Goal: Find contact information: Find contact information

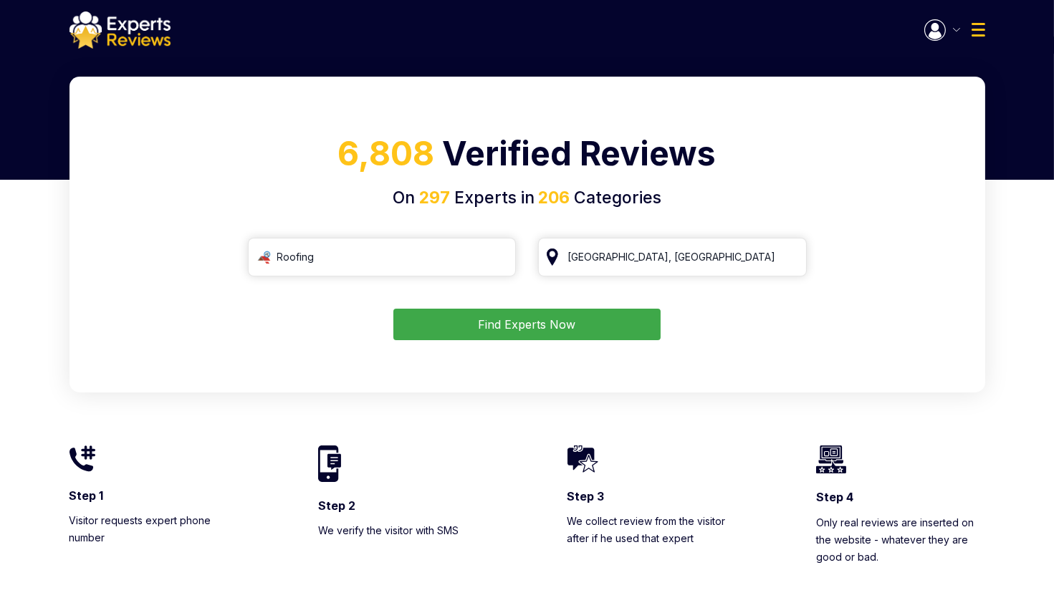
click at [933, 29] on img "button" at bounding box center [934, 29] width 21 height 21
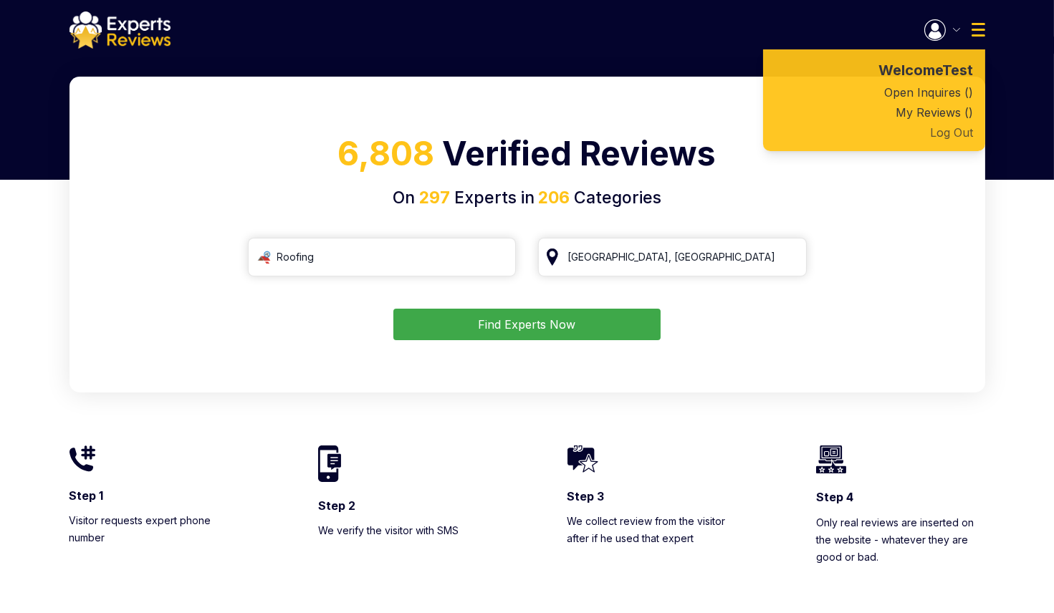
click at [955, 139] on button "Log Out" at bounding box center [874, 133] width 222 height 20
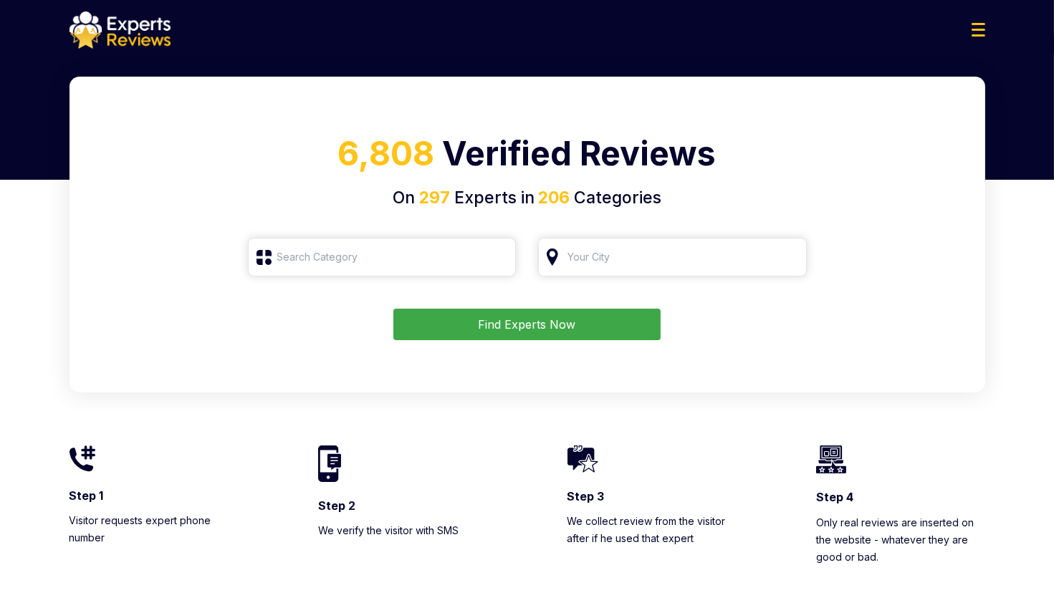
click at [974, 36] on img at bounding box center [979, 30] width 14 height 14
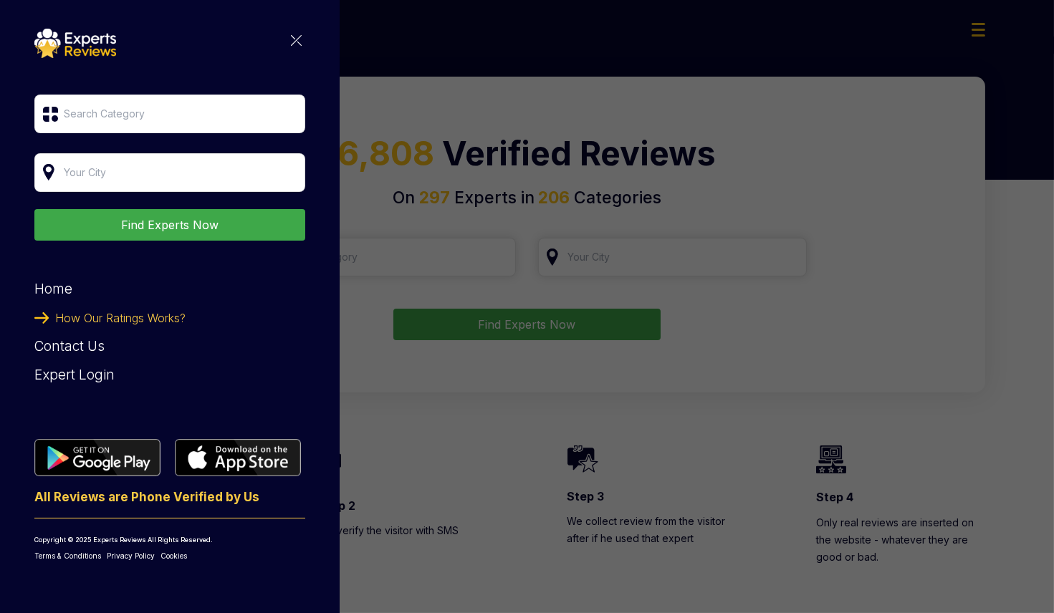
click at [516, 111] on div "Find Experts Now Home How Our Ratings Works? Contact Us Expert Login All Review…" at bounding box center [527, 306] width 1054 height 613
drag, startPoint x: 701, startPoint y: 97, endPoint x: 505, endPoint y: 80, distance: 196.3
click at [681, 95] on div "Find Experts Now Home How Our Ratings Works? Contact Us Expert Login All Review…" at bounding box center [527, 306] width 1054 height 613
click at [302, 41] on div "Find Experts Now Home How Our Ratings Works? Contact Us Expert Login All Review…" at bounding box center [169, 295] width 271 height 533
click at [296, 35] on img at bounding box center [296, 40] width 11 height 11
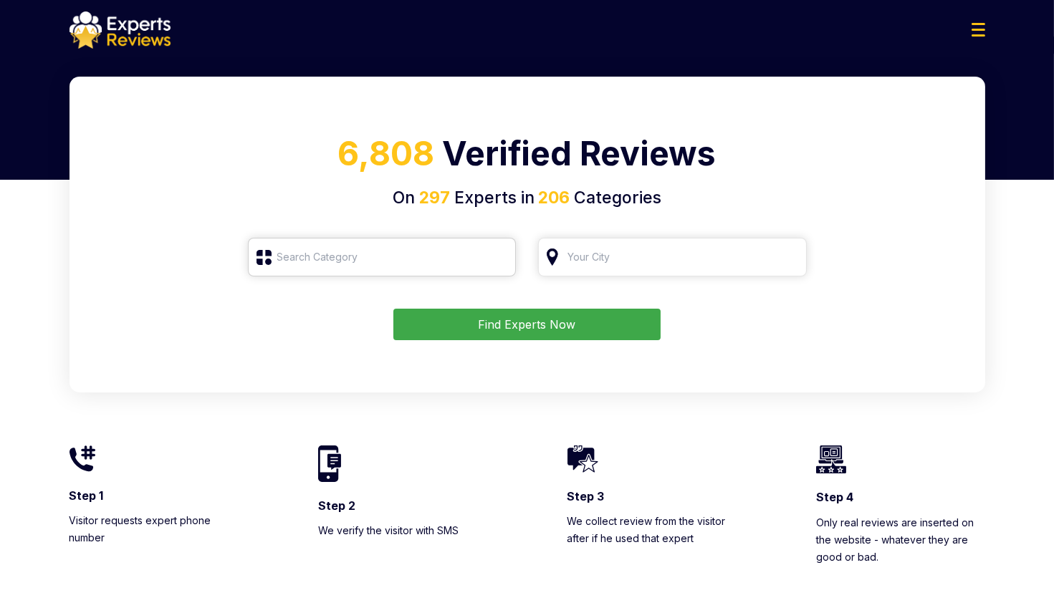
click at [436, 270] on input "search" at bounding box center [382, 257] width 269 height 39
click at [385, 254] on input "search" at bounding box center [382, 257] width 269 height 39
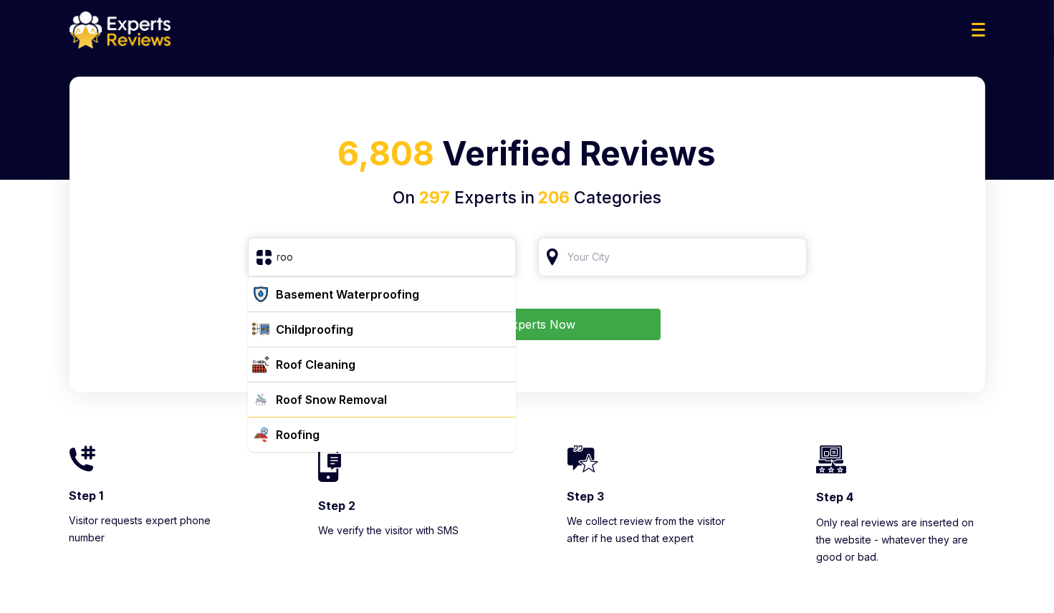
click at [335, 431] on div "Roofing" at bounding box center [391, 434] width 240 height 17
type input "Roofing"
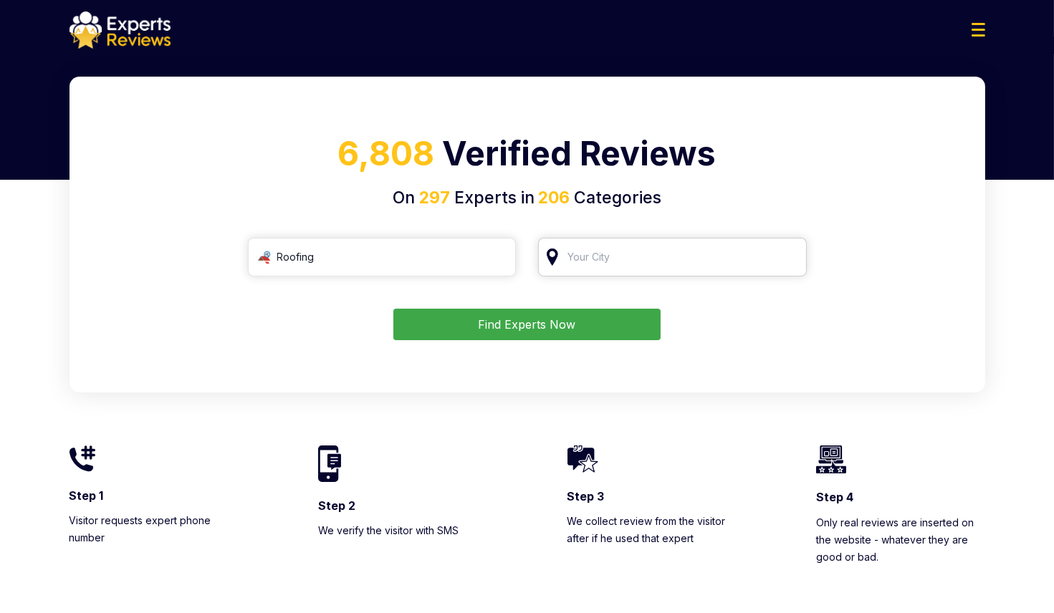
click at [627, 254] on input "search" at bounding box center [672, 257] width 269 height 39
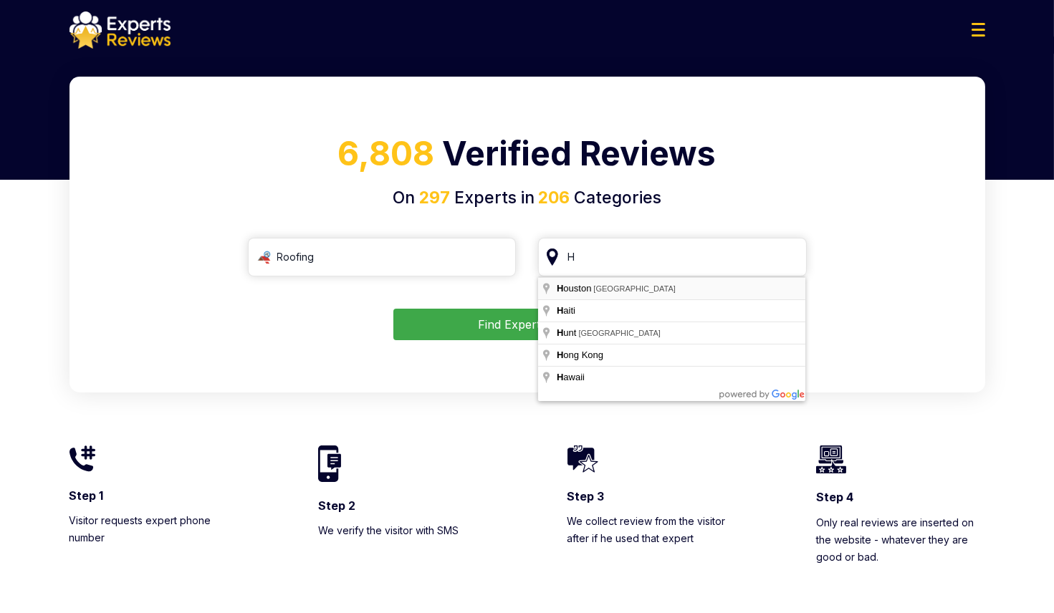
type input "[GEOGRAPHIC_DATA], [GEOGRAPHIC_DATA]"
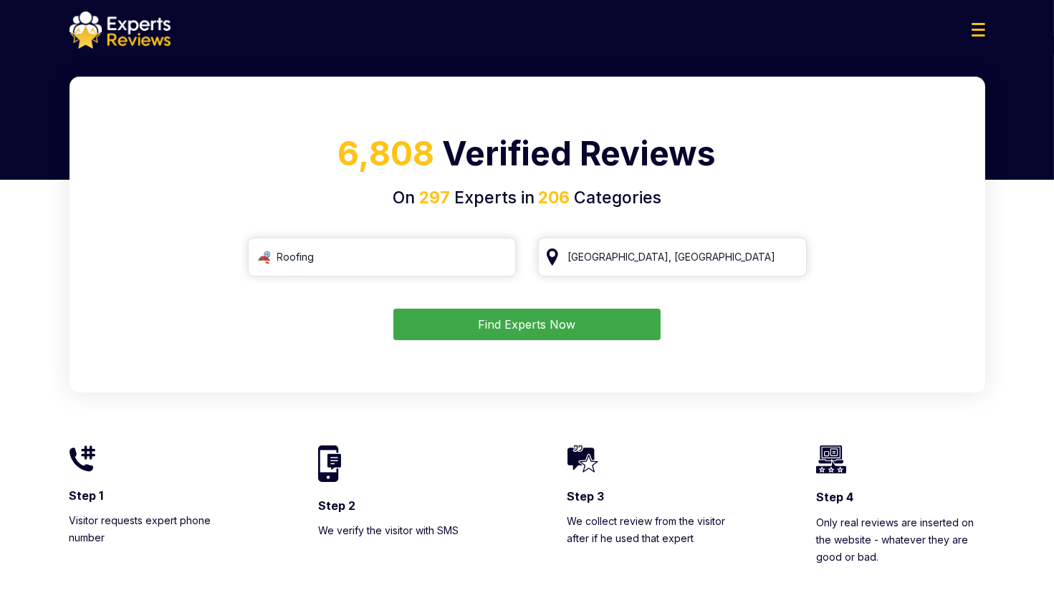
click at [578, 334] on button "Find Experts Now" at bounding box center [526, 325] width 267 height 32
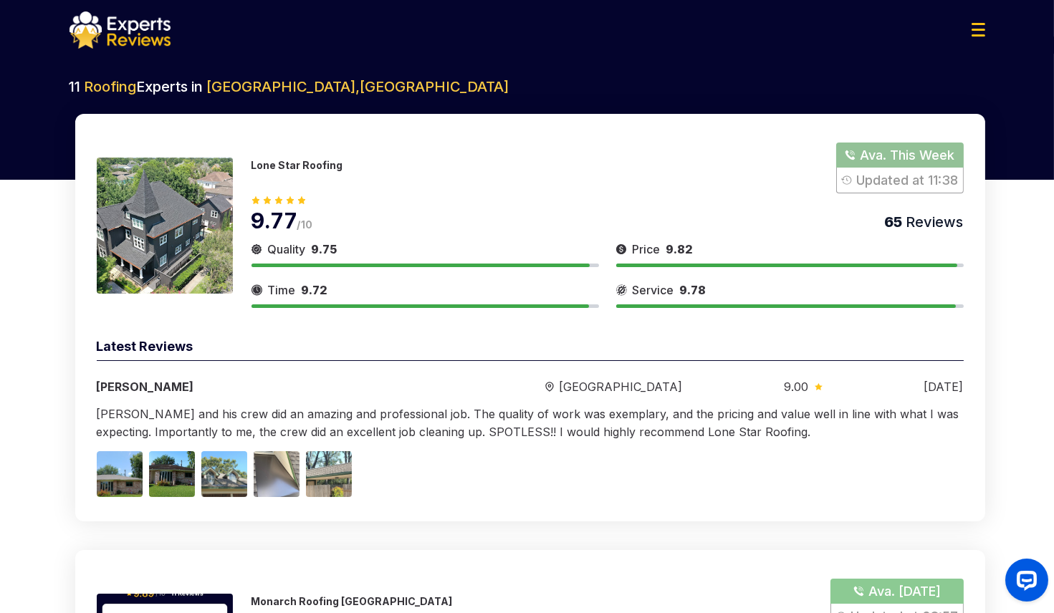
click at [891, 155] on button "Show Number" at bounding box center [899, 168] width 127 height 51
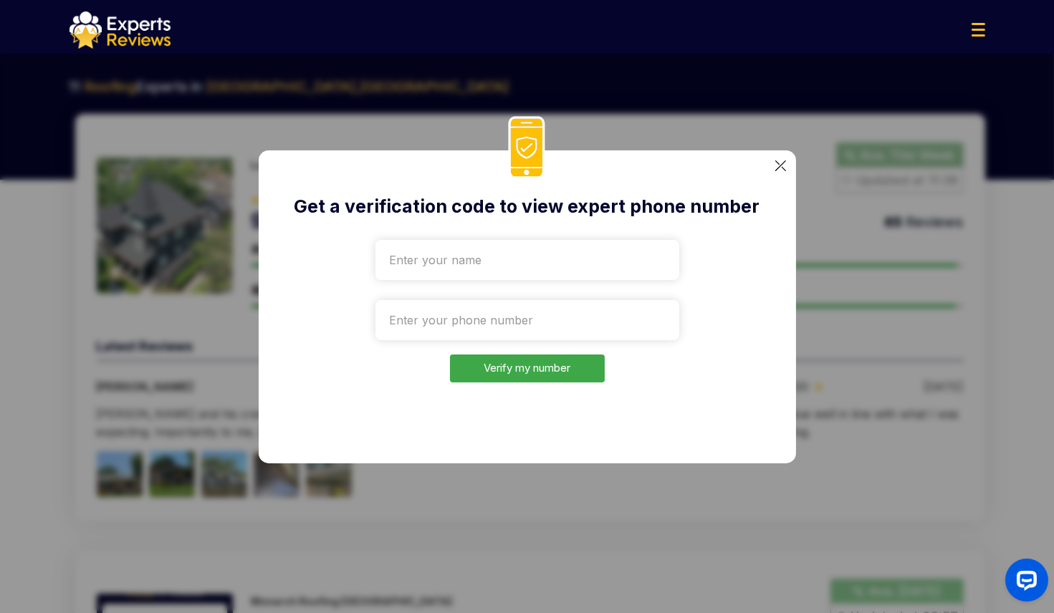
click at [462, 262] on input "text" at bounding box center [528, 260] width 304 height 40
type input "Test"
click at [462, 328] on input "tel" at bounding box center [528, 320] width 304 height 40
paste input "+1332-207-6524"
type input "+1332-207-6524"
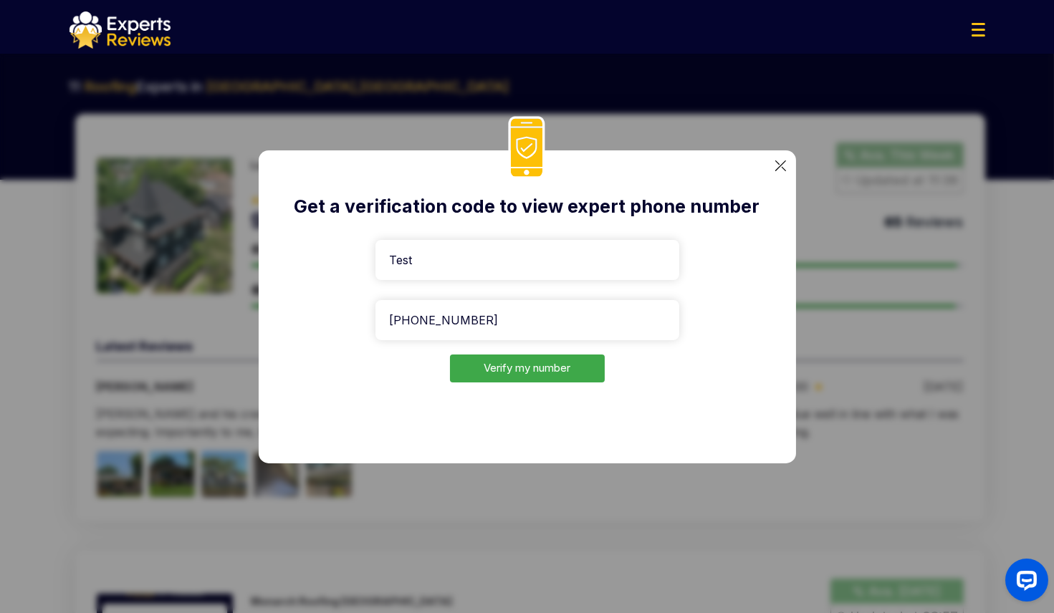
click at [534, 377] on button "Verify my number" at bounding box center [527, 369] width 155 height 28
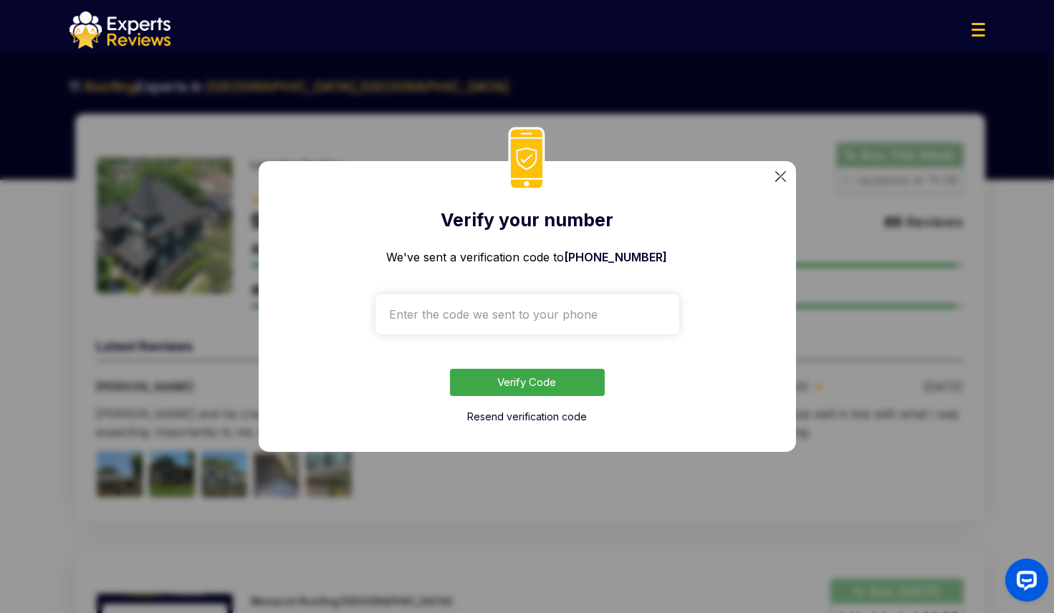
click at [550, 300] on input "text" at bounding box center [528, 315] width 304 height 40
click at [785, 176] on img at bounding box center [780, 176] width 11 height 11
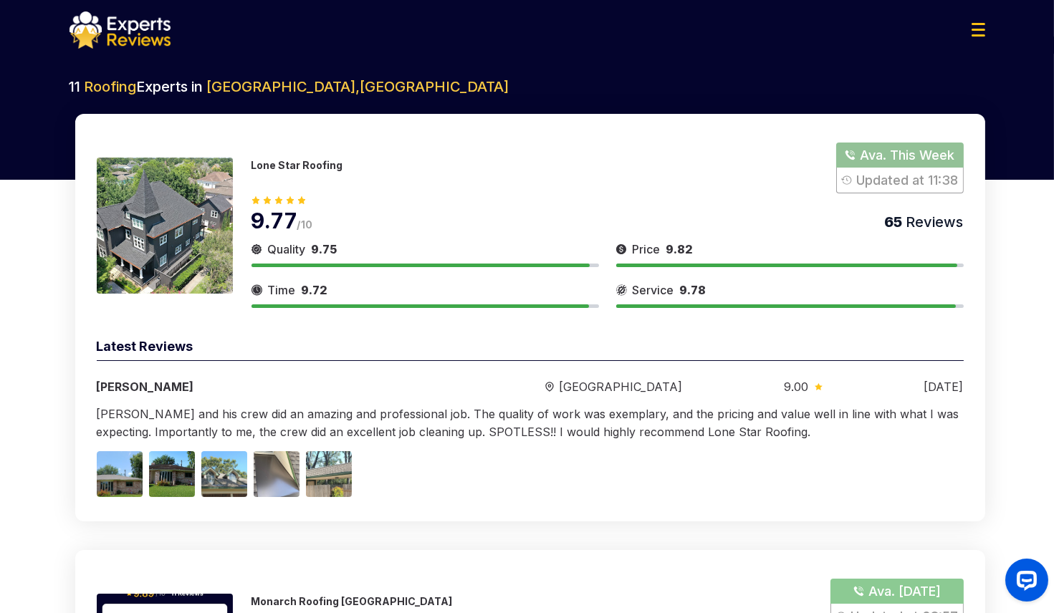
click at [982, 28] on img at bounding box center [979, 30] width 14 height 14
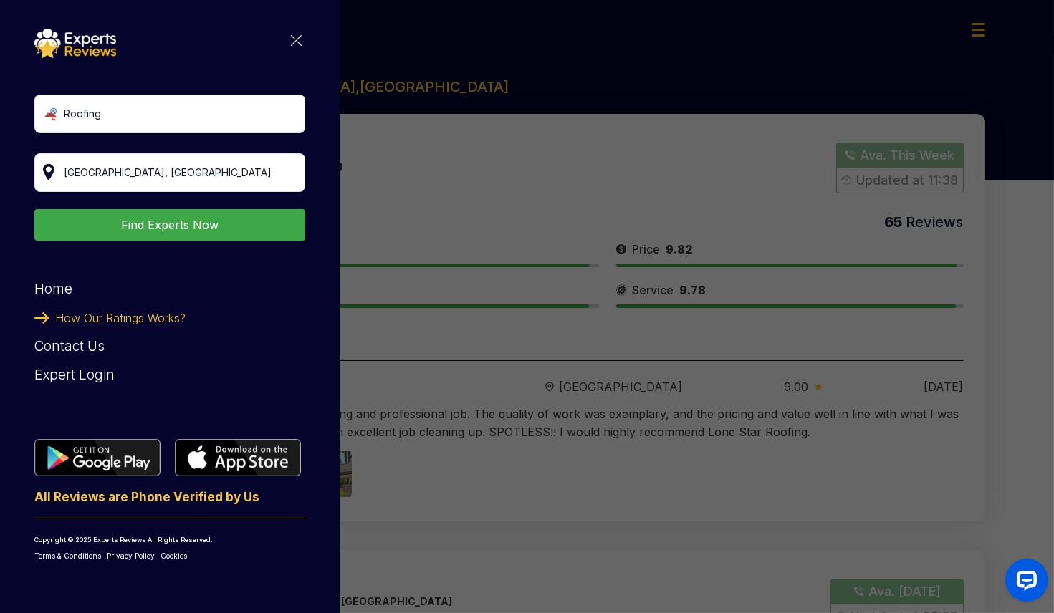
click at [631, 145] on div "Roofing Find Experts Now Home How Our Ratings Works? Contact Us Expert Login Al…" at bounding box center [527, 306] width 1054 height 613
click at [917, 173] on div "Roofing Find Experts Now Home How Our Ratings Works? Contact Us Expert Login Al…" at bounding box center [527, 306] width 1054 height 613
click at [299, 39] on img at bounding box center [296, 40] width 11 height 11
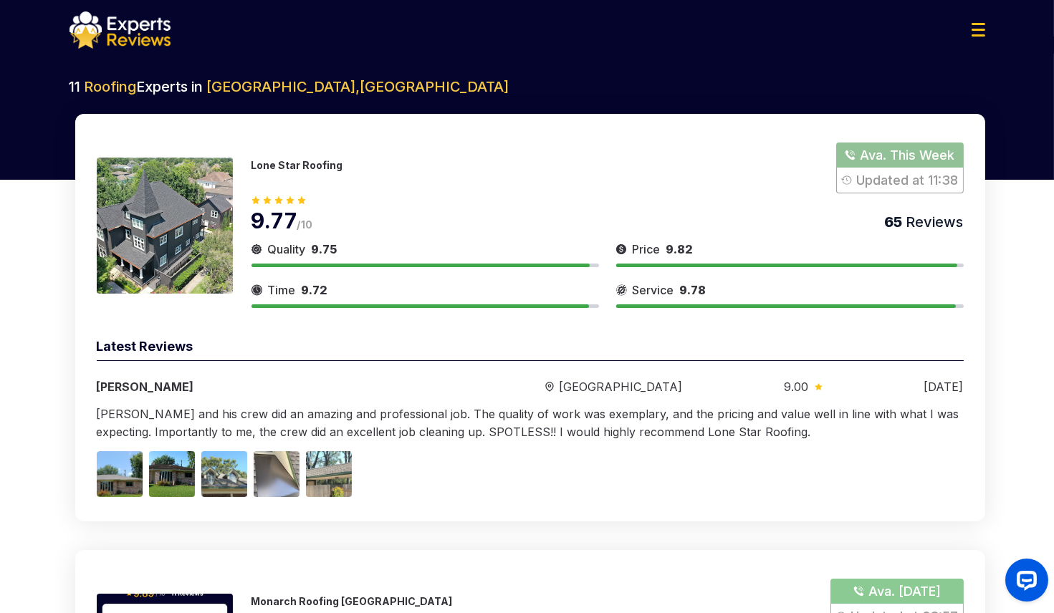
click at [908, 174] on button "Show Number" at bounding box center [899, 168] width 127 height 51
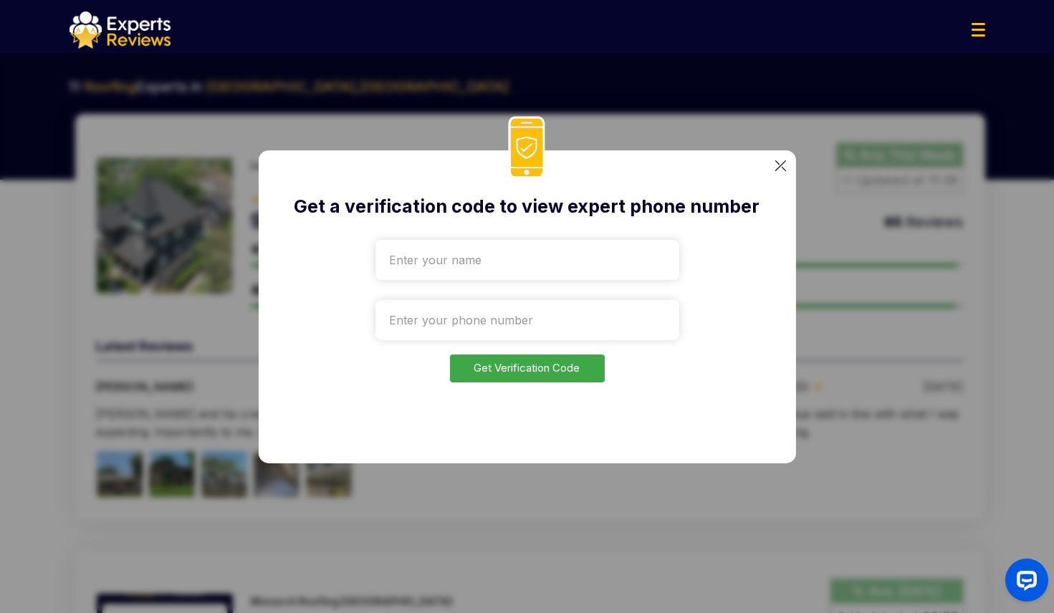
click at [453, 267] on input "text" at bounding box center [528, 260] width 304 height 40
type input "Test"
click at [520, 318] on input "tel" at bounding box center [528, 320] width 304 height 40
paste input "+1351-917-201925"
click at [526, 373] on button "Get Verification Code" at bounding box center [527, 369] width 155 height 28
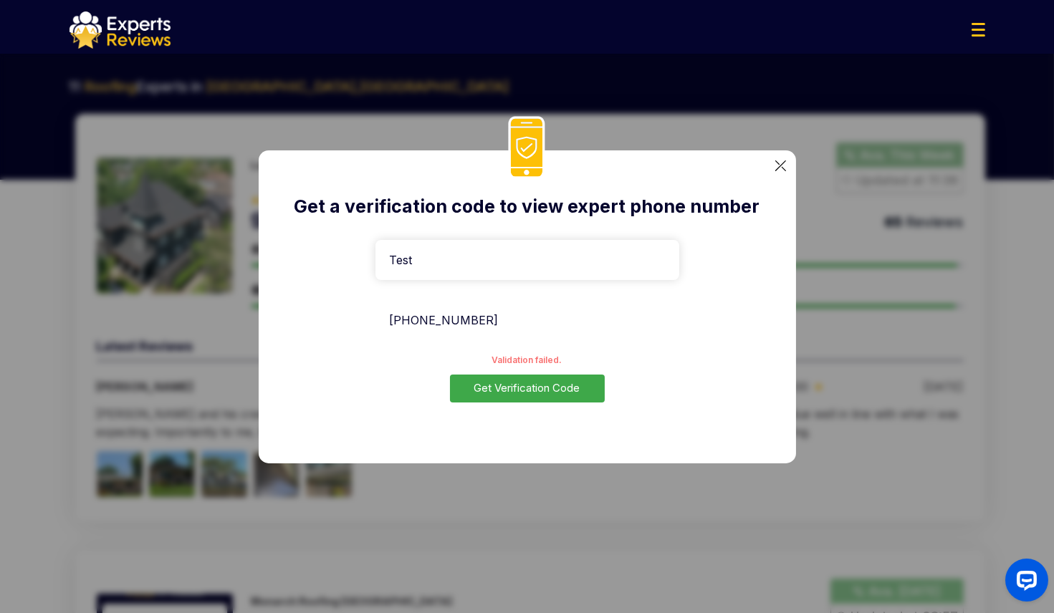
drag, startPoint x: 542, startPoint y: 325, endPoint x: 373, endPoint y: 317, distance: 170.0
click at [373, 317] on div "Get a verification code to view expert phone number Test +1351-917-201925 Valid…" at bounding box center [527, 306] width 537 height 313
paste input "133-220-76524"
type input "+1133-220-76524"
click at [517, 398] on button "Get Verification Code" at bounding box center [527, 389] width 155 height 28
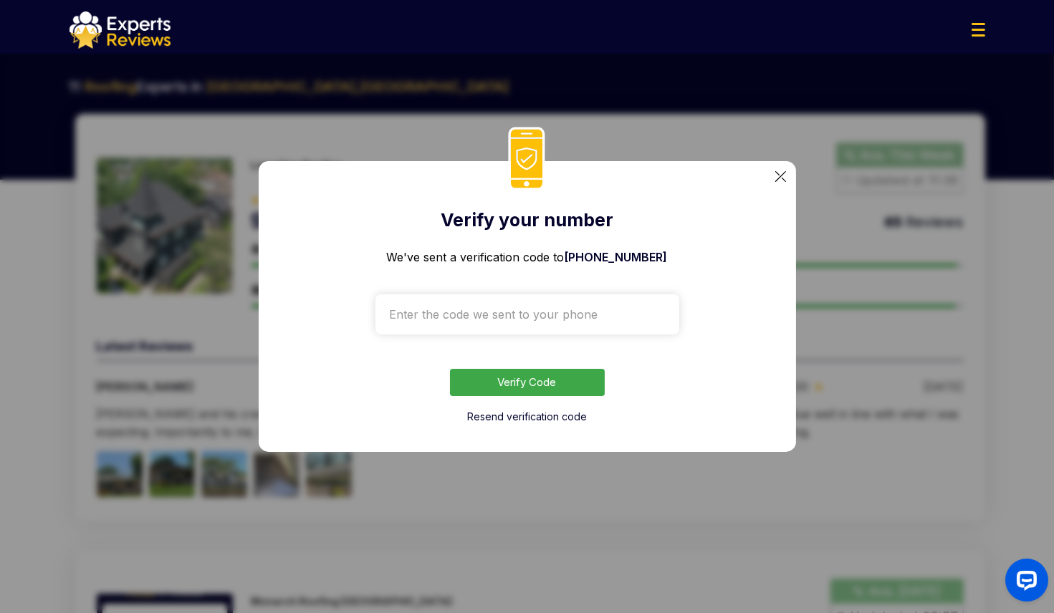
click at [757, 182] on div "Verify your number We've sent a verification code to +113322076524 Verify Code …" at bounding box center [527, 306] width 537 height 291
click at [787, 179] on div "Verify your number We've sent a verification code to +113322076524 Verify Code …" at bounding box center [527, 306] width 537 height 291
drag, startPoint x: 787, startPoint y: 179, endPoint x: 780, endPoint y: 178, distance: 7.3
click at [783, 179] on div "Verify your number We've sent a verification code to +113322076524 Verify Code …" at bounding box center [527, 306] width 537 height 291
click at [778, 177] on img at bounding box center [780, 176] width 11 height 11
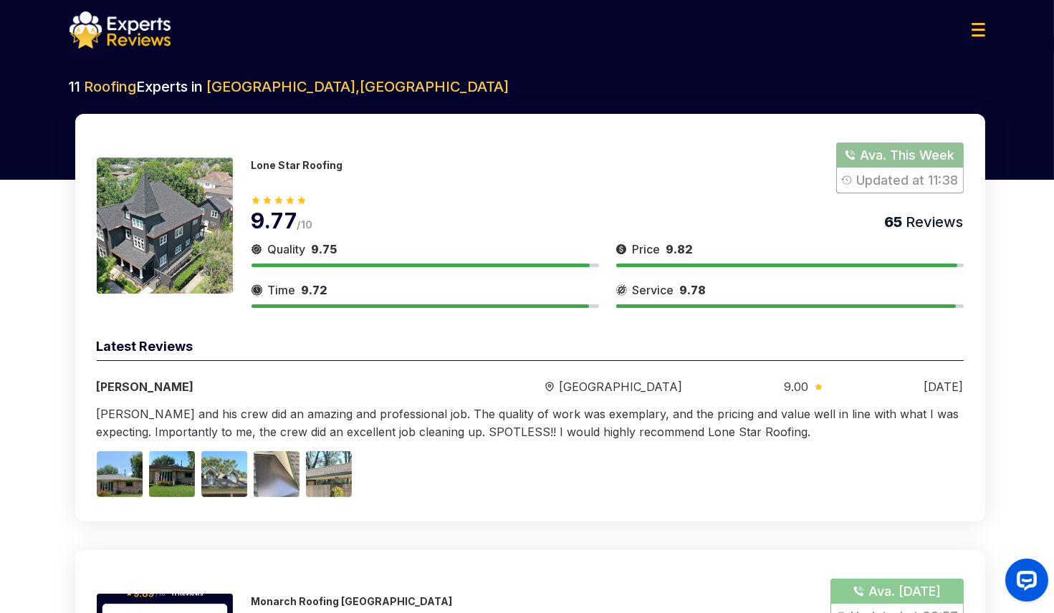
click at [980, 30] on img at bounding box center [979, 30] width 14 height 14
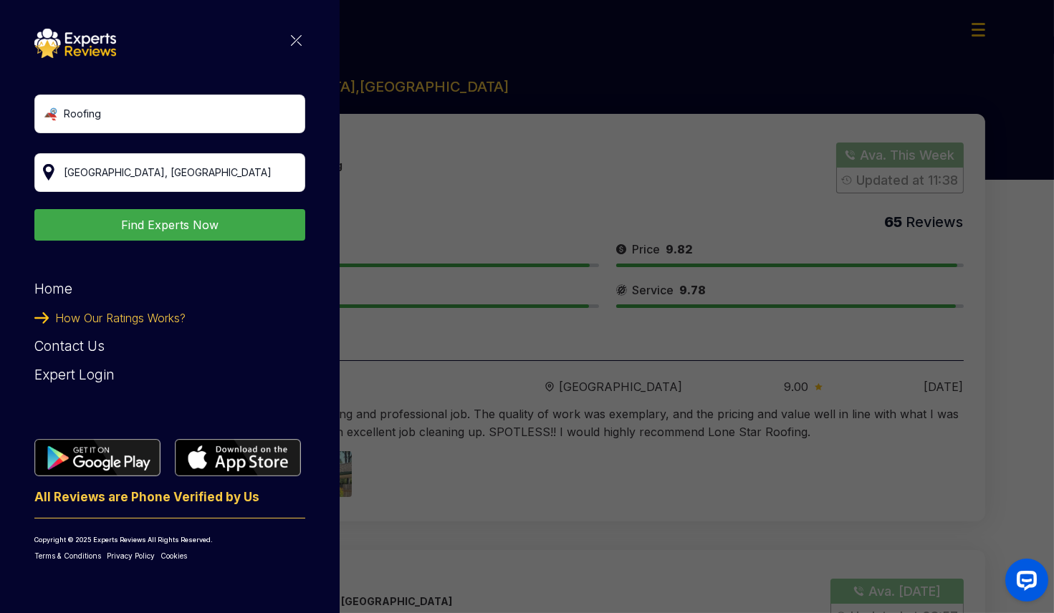
click at [590, 216] on div "Roofing Find Experts Now Home How Our Ratings Works? Contact Us Expert Login Al…" at bounding box center [527, 306] width 1054 height 613
click at [295, 39] on img at bounding box center [296, 40] width 11 height 11
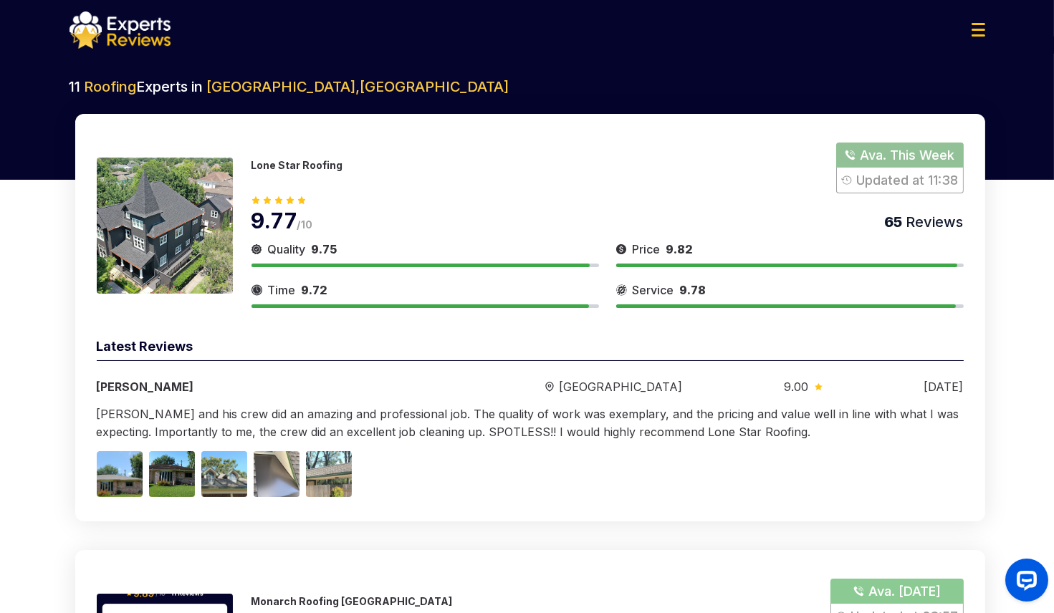
click at [901, 158] on button "Show Number" at bounding box center [899, 168] width 127 height 51
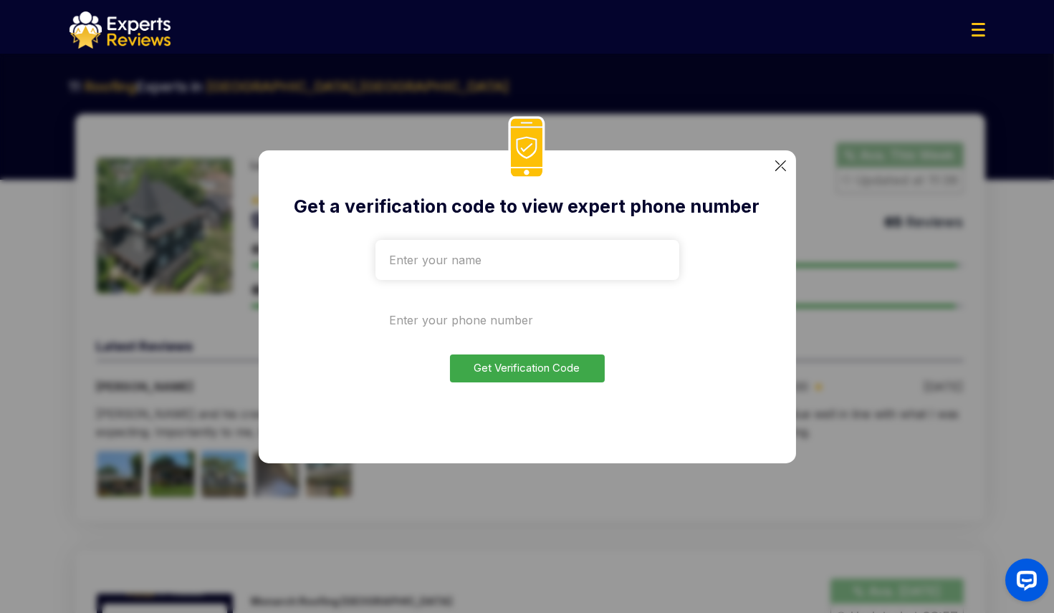
click at [436, 320] on input "tel" at bounding box center [528, 320] width 304 height 40
paste input "+1133-220-76524"
click at [409, 316] on input "+1133-220-76524" at bounding box center [528, 320] width 304 height 40
type input "+1332-207-6524"
click at [445, 262] on input "text" at bounding box center [528, 260] width 304 height 40
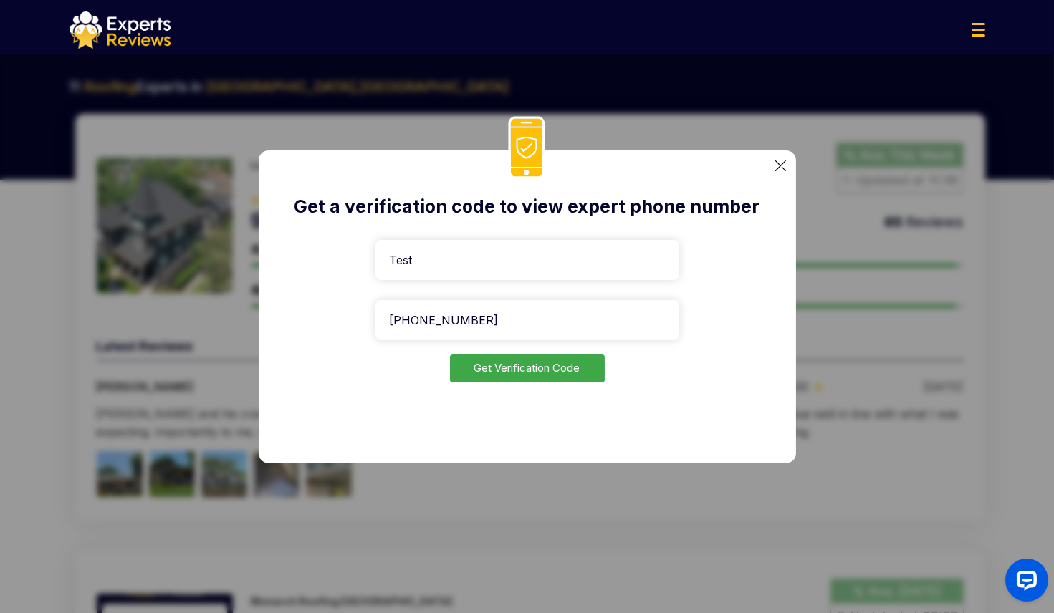
type input "Test"
click at [494, 373] on button "Get Verification Code" at bounding box center [527, 369] width 155 height 28
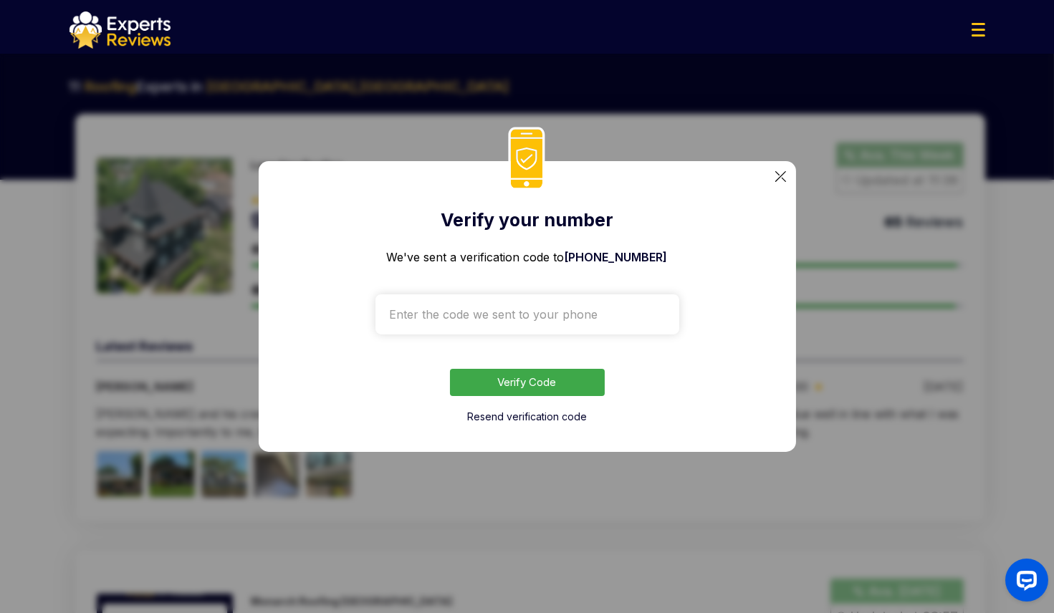
click at [526, 318] on input "text" at bounding box center [528, 315] width 304 height 40
click at [780, 183] on div "Verify your number We've sent a verification code to +13322076524 Verify Code R…" at bounding box center [527, 306] width 537 height 291
click at [782, 179] on img at bounding box center [780, 176] width 11 height 11
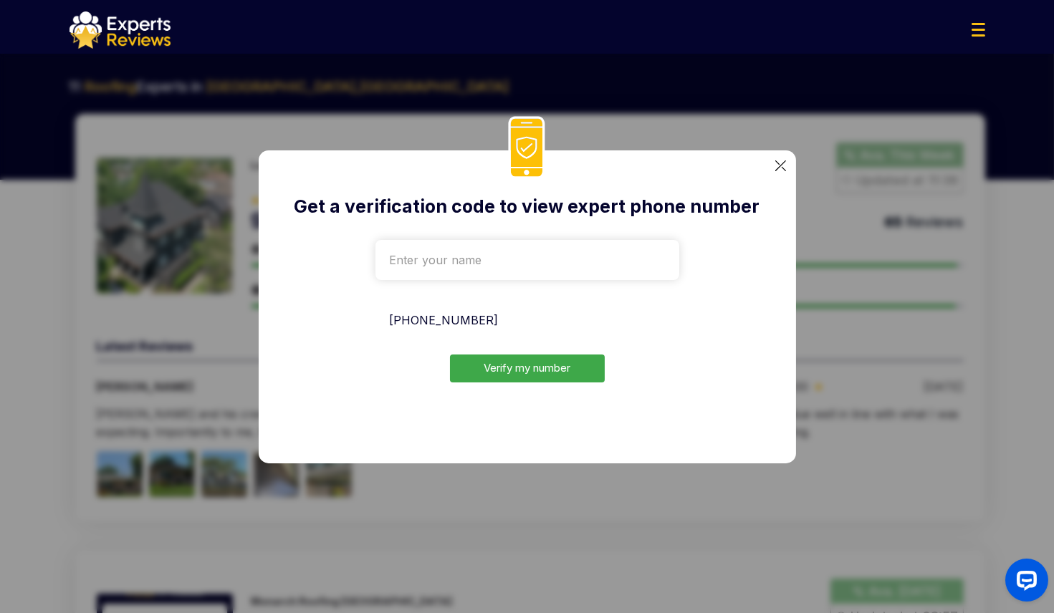
click at [402, 318] on input "+1351-917-201925" at bounding box center [528, 320] width 304 height 40
type input "+35-191-7201925"
drag, startPoint x: 568, startPoint y: 368, endPoint x: 529, endPoint y: 287, distance: 90.1
click at [530, 290] on form "+35-191-7201925 Verify my number" at bounding box center [528, 308] width 304 height 148
click at [510, 261] on input "text" at bounding box center [528, 260] width 304 height 40
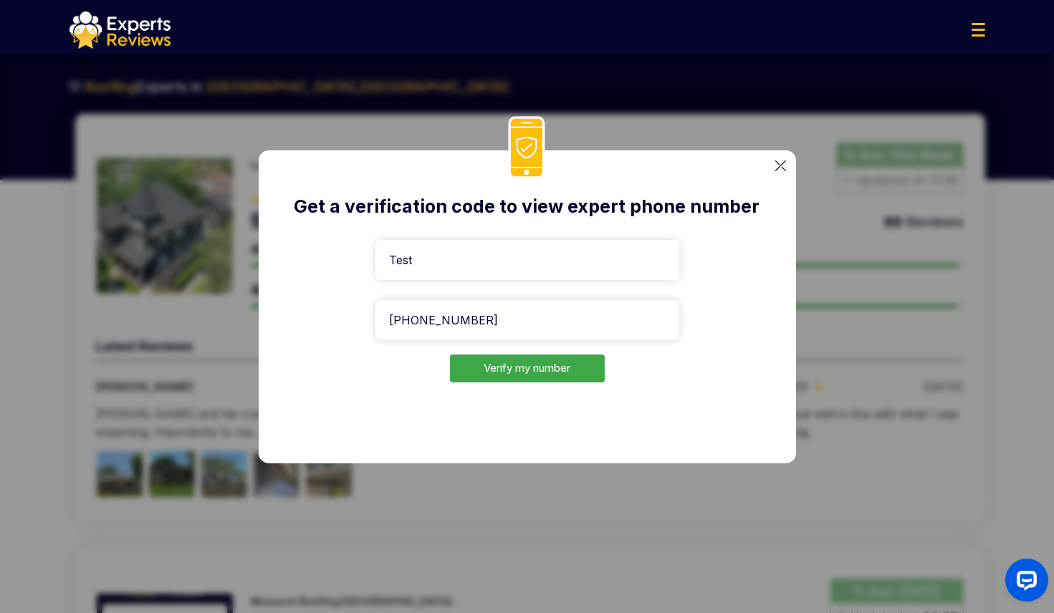
type input "Test"
click at [542, 378] on button "Verify my number" at bounding box center [527, 369] width 155 height 28
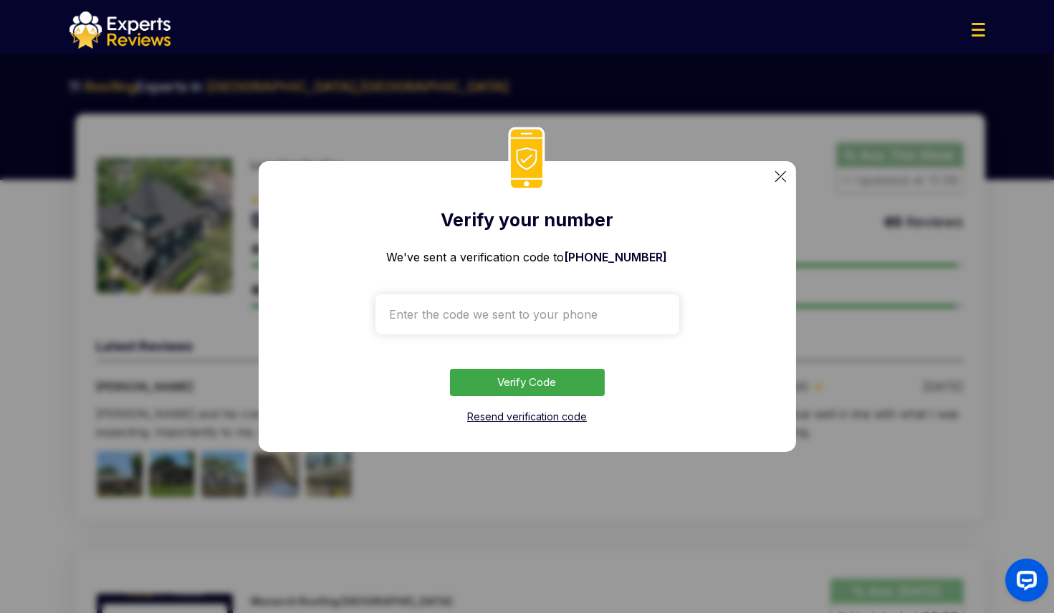
click at [539, 418] on button "Resend verification code" at bounding box center [527, 417] width 120 height 14
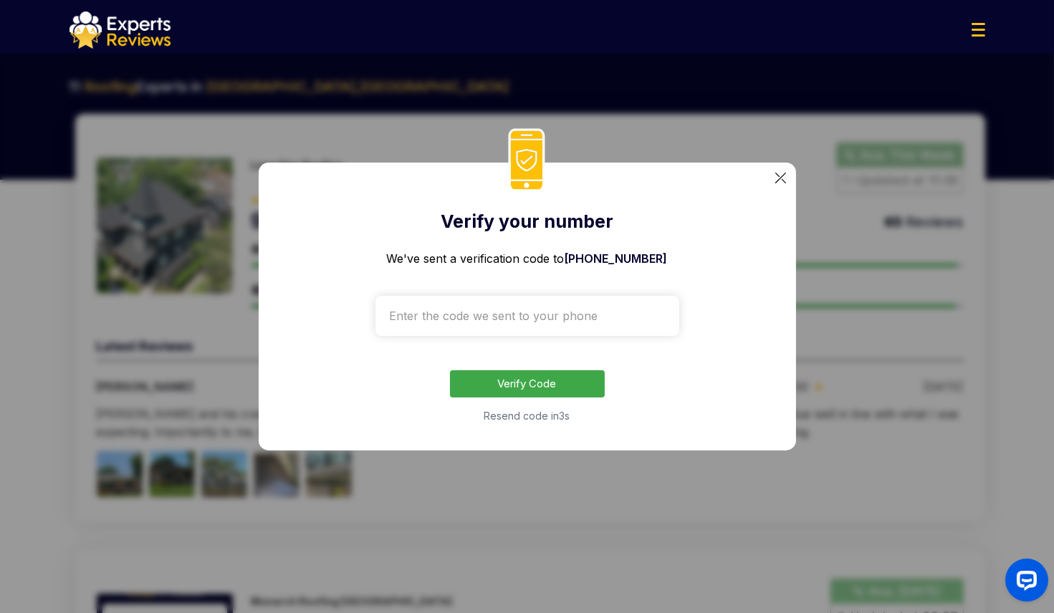
click at [776, 178] on img at bounding box center [780, 178] width 11 height 11
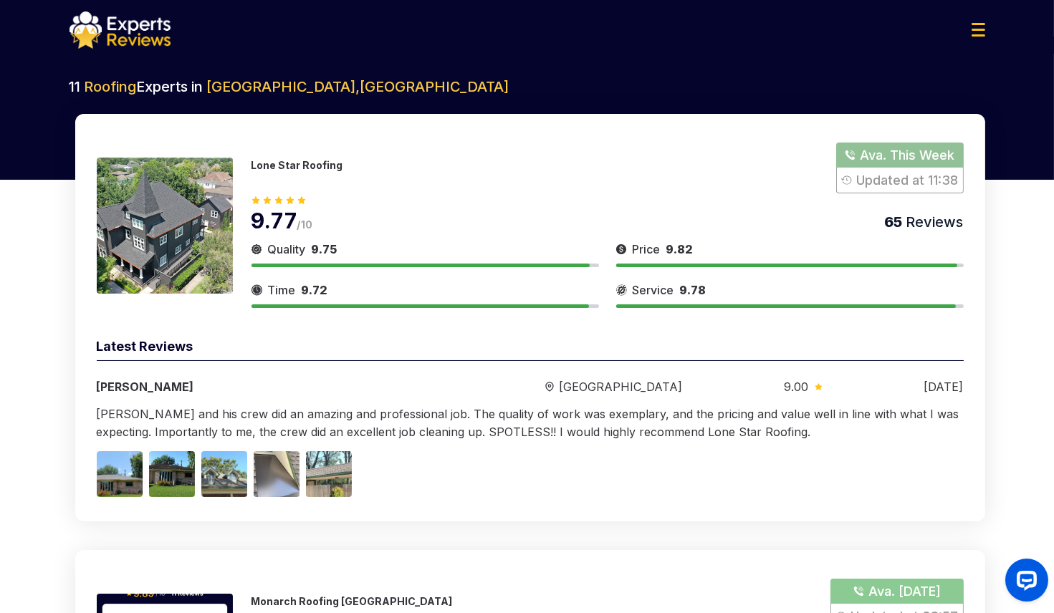
click at [914, 168] on button "Show Number" at bounding box center [899, 168] width 127 height 51
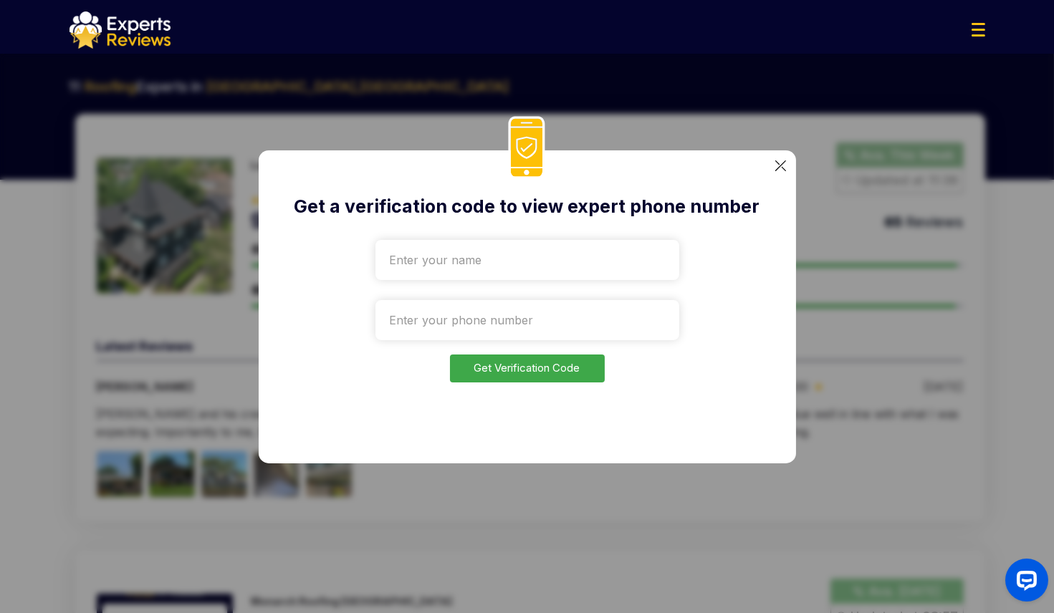
click at [603, 252] on input "text" at bounding box center [528, 260] width 304 height 40
drag, startPoint x: 515, startPoint y: 268, endPoint x: 323, endPoint y: 258, distance: 191.6
click at [323, 258] on div "Get a verification code to view expert phone number ytes Get Verification Code" at bounding box center [527, 306] width 537 height 313
type input "test"
click at [464, 330] on input "tel" at bounding box center [528, 320] width 304 height 40
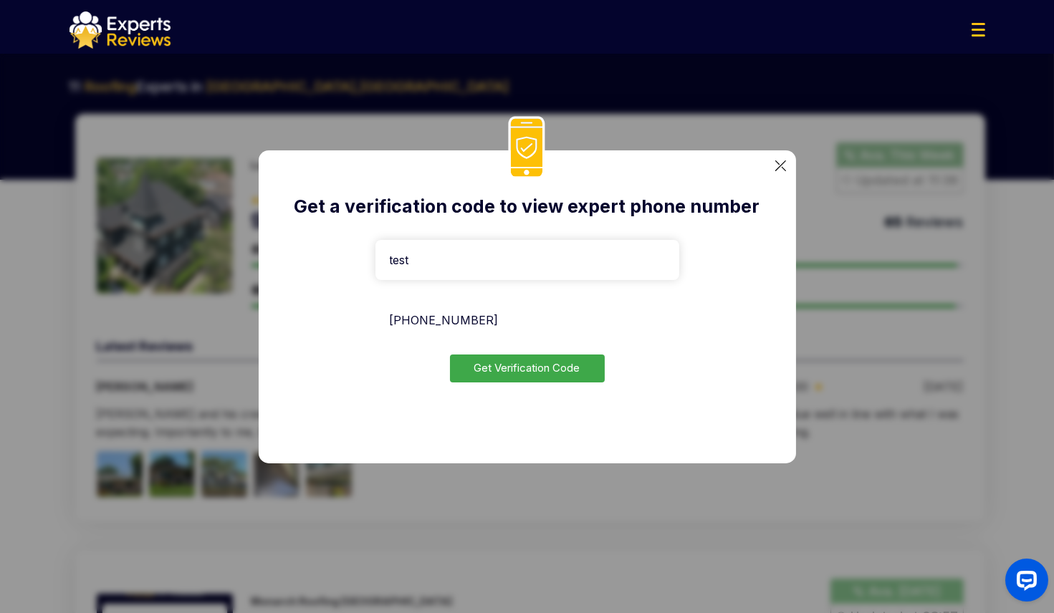
type input "+38-063-2884983"
click at [533, 363] on button "Get Verification Code" at bounding box center [527, 369] width 155 height 28
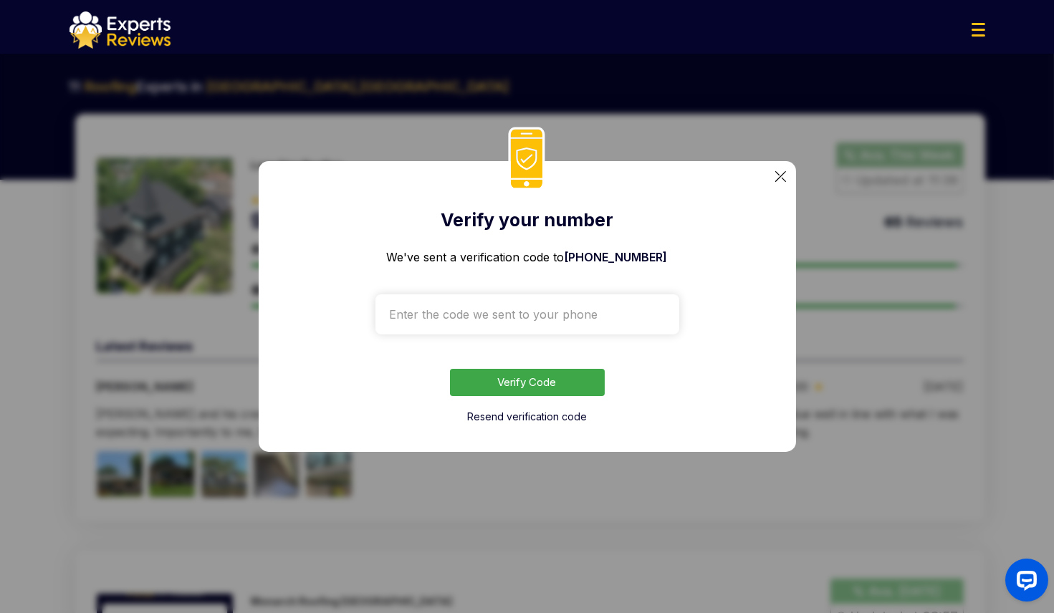
click at [532, 318] on input "text" at bounding box center [528, 315] width 304 height 40
type input "1917"
click at [542, 387] on button "Verify Code" at bounding box center [527, 383] width 155 height 28
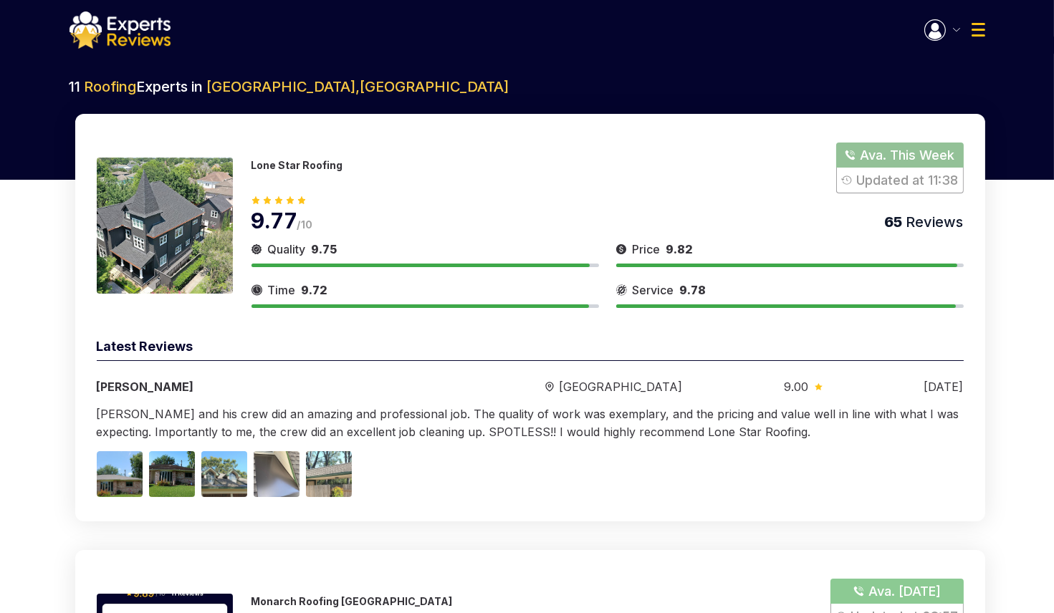
click at [912, 183] on button "Show Number" at bounding box center [899, 168] width 127 height 51
